Goal: Information Seeking & Learning: Learn about a topic

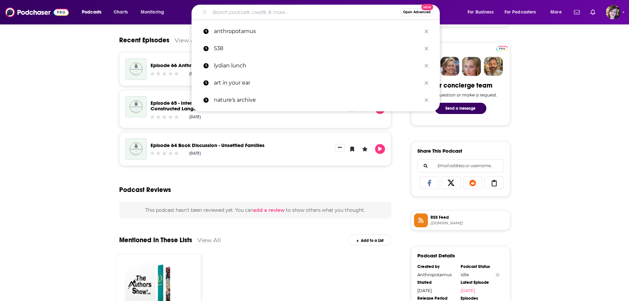
click at [231, 8] on input "Search podcasts, credits, & more..." at bounding box center [305, 12] width 191 height 11
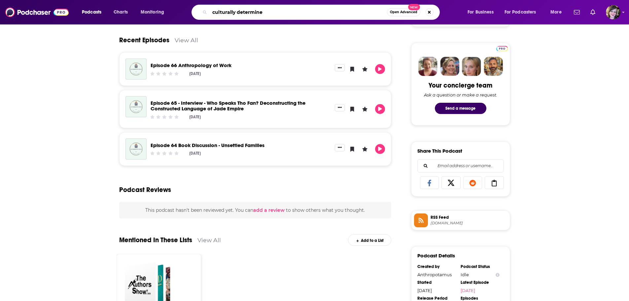
type input "culturally determined"
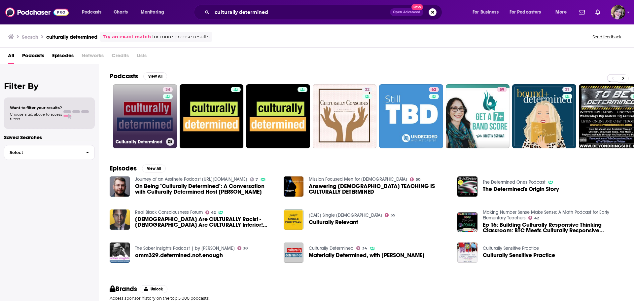
click at [135, 104] on link "34 Culturally Determined" at bounding box center [145, 116] width 64 height 64
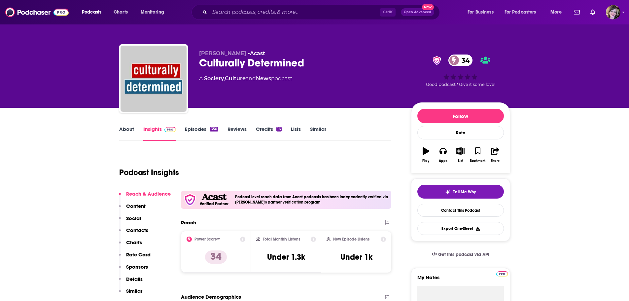
click at [123, 128] on link "About" at bounding box center [126, 133] width 15 height 15
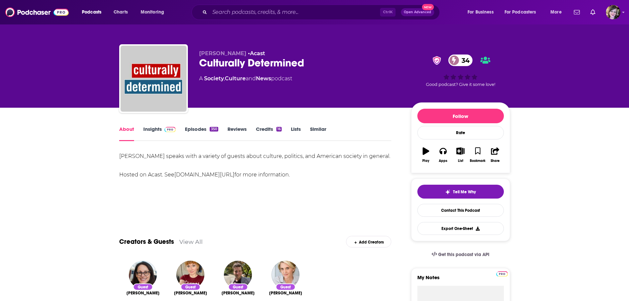
click at [150, 131] on link "Insights" at bounding box center [159, 133] width 33 height 15
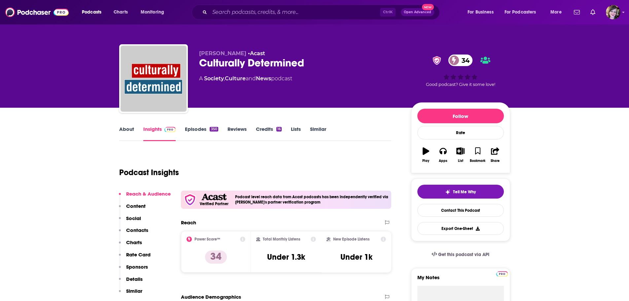
scroll to position [99, 0]
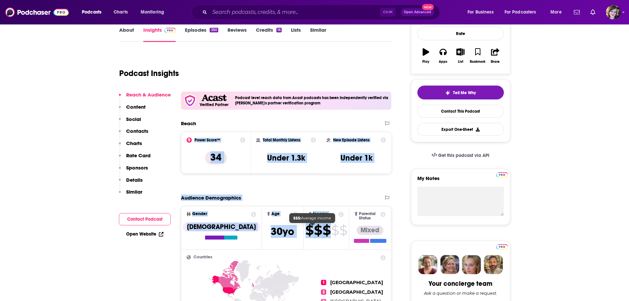
drag, startPoint x: 184, startPoint y: 141, endPoint x: 313, endPoint y: 231, distance: 157.5
copy div "Power Score™ 34 Total Monthly Listens Under 1.3k New Episode Listens Under 1k E…"
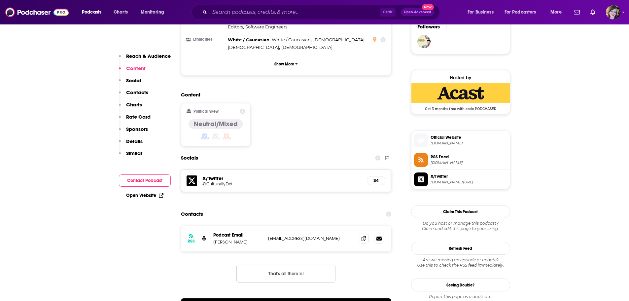
scroll to position [495, 0]
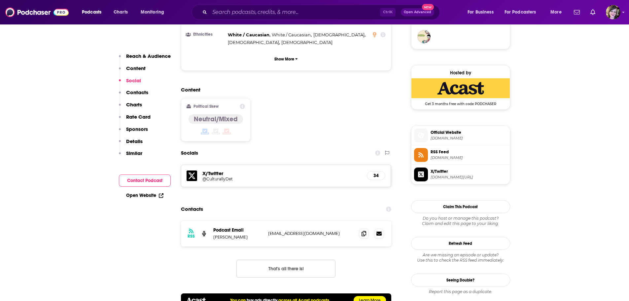
drag, startPoint x: 221, startPoint y: 152, endPoint x: 236, endPoint y: 154, distance: 15.3
click at [236, 176] on h5 "@CulturallyDet" at bounding box center [255, 178] width 106 height 5
